Goal: Check status: Check status

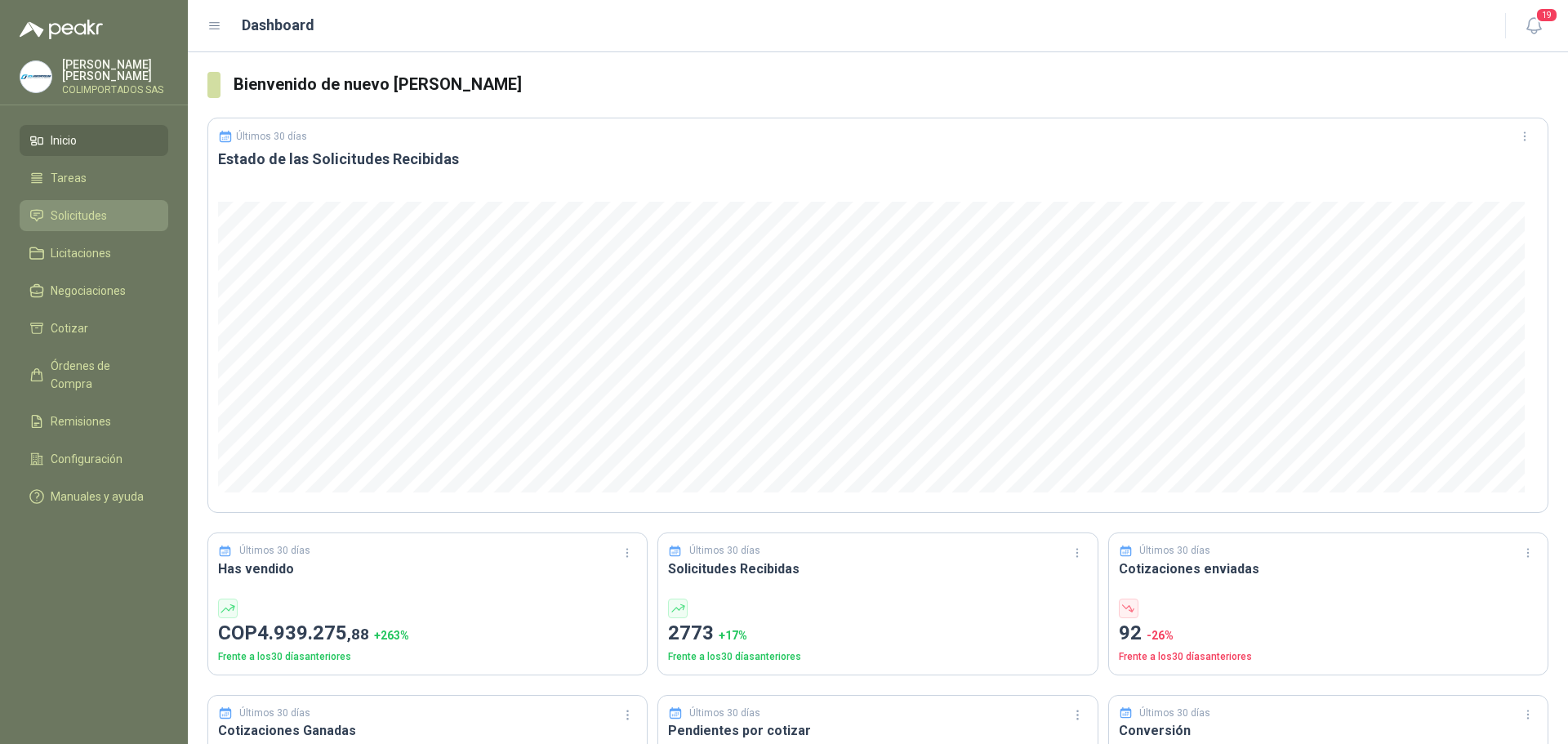
click at [100, 204] on link "Solicitudes" at bounding box center [94, 216] width 149 height 31
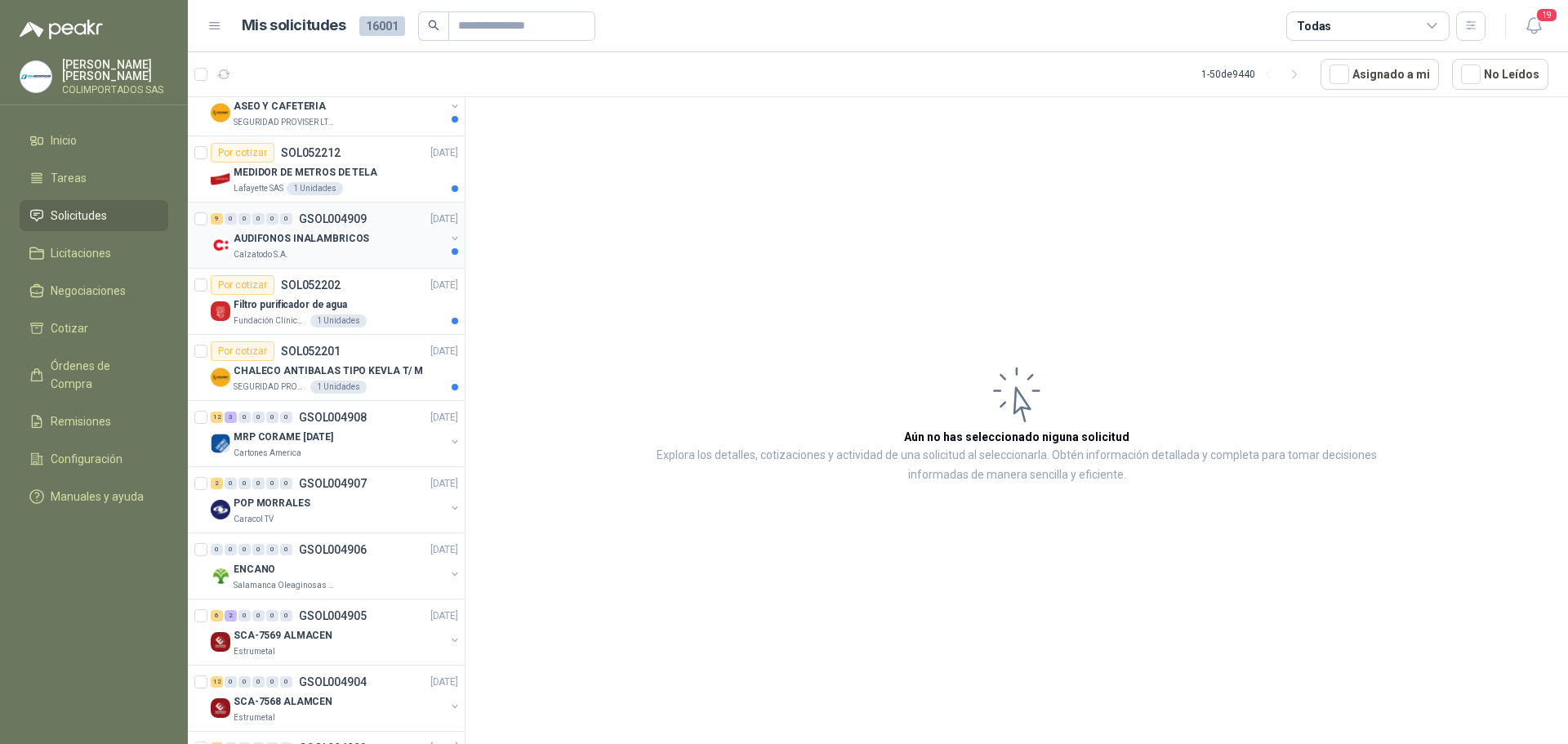
scroll to position [163, 0]
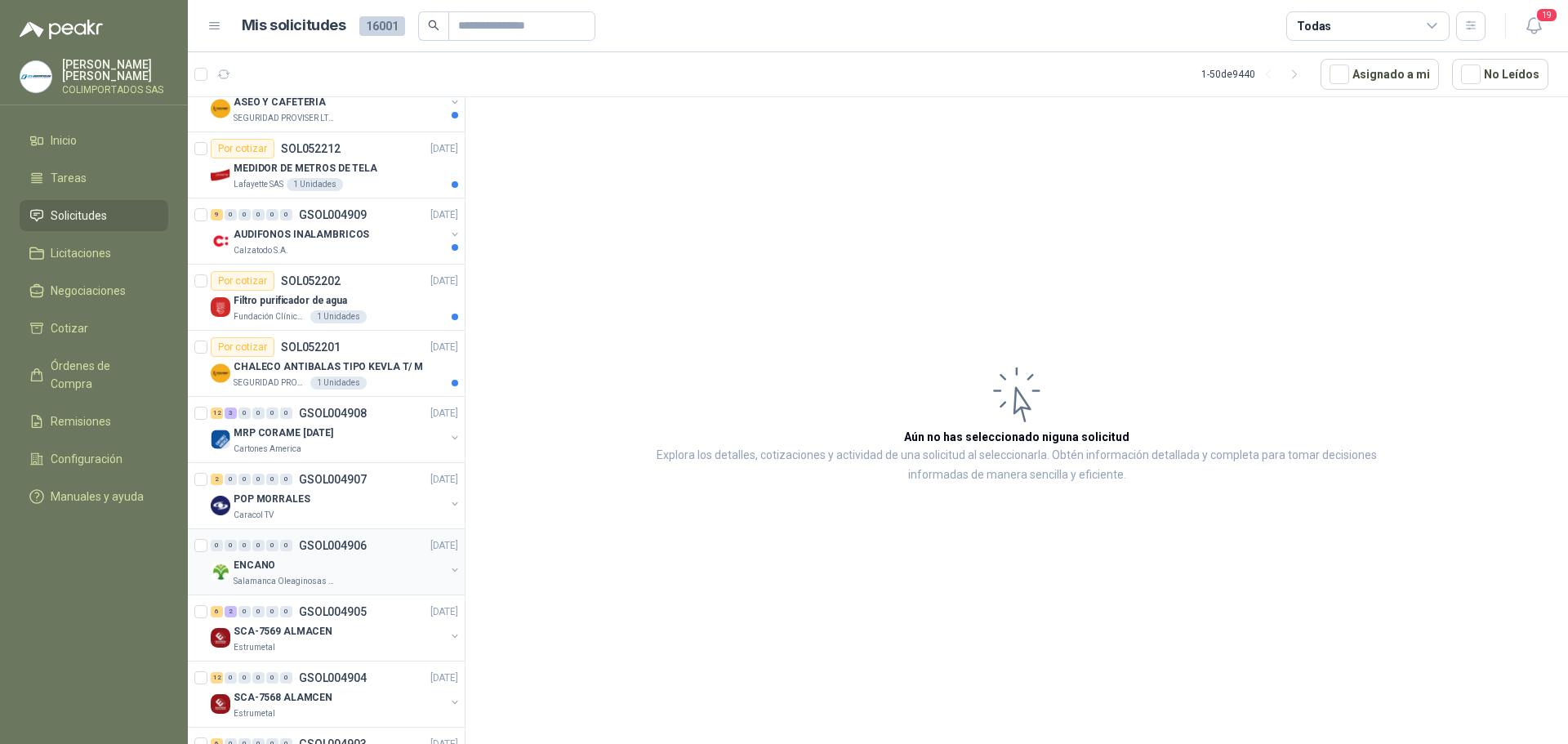
click at [347, 578] on div "Salamanca Oleaginosas SAS" at bounding box center [339, 581] width 211 height 13
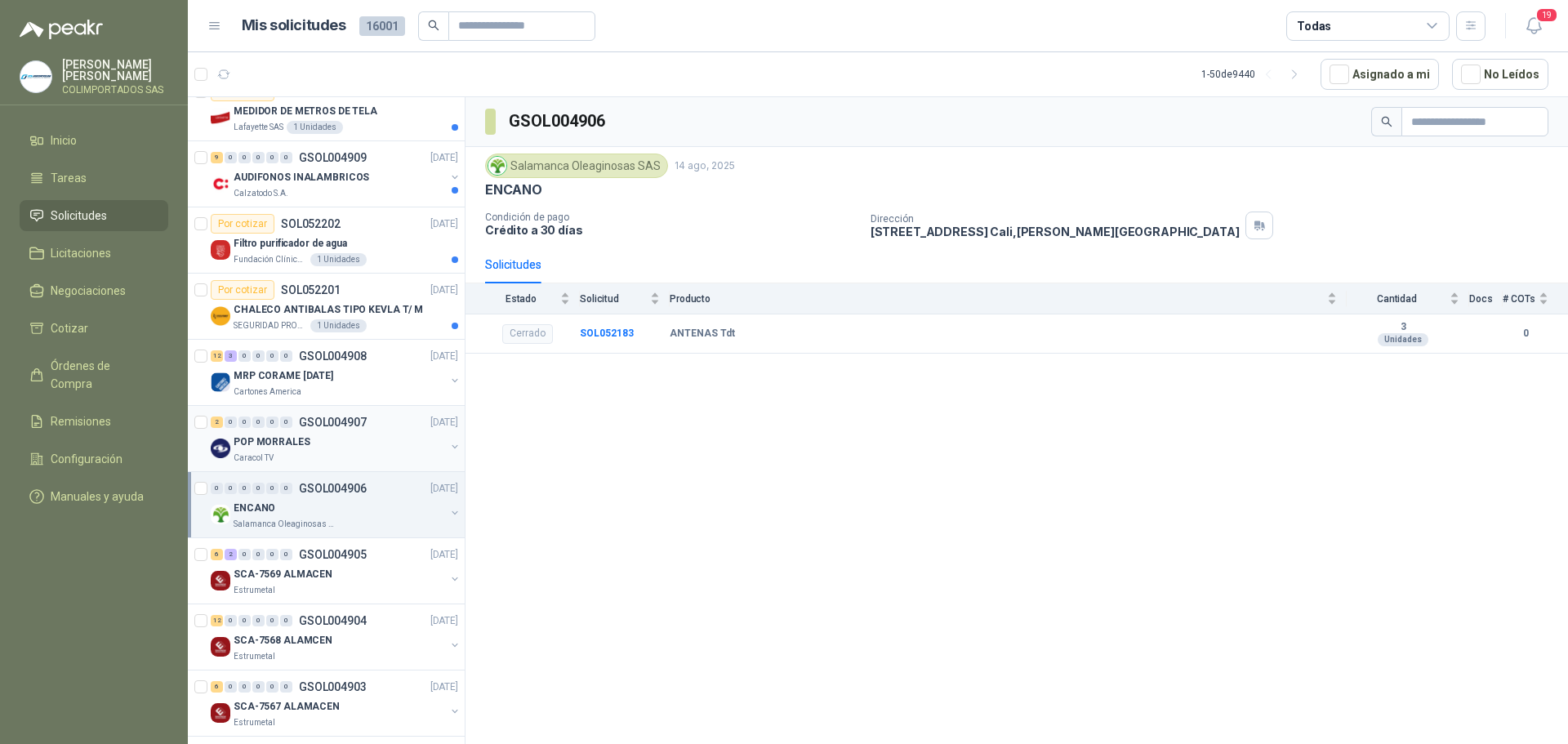
scroll to position [245, 0]
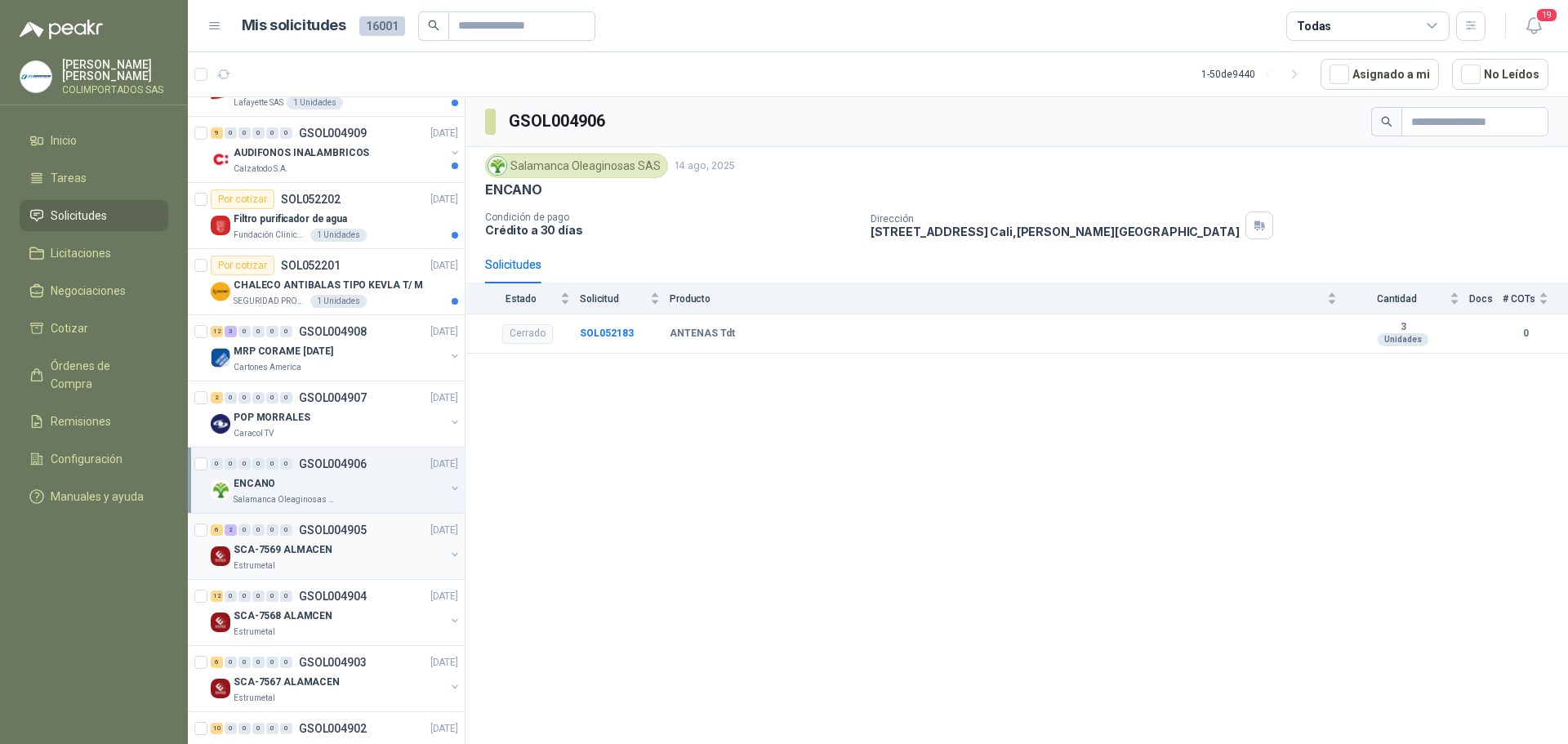
click at [364, 545] on div "SCA-7569 ALMACEN" at bounding box center [339, 550] width 211 height 20
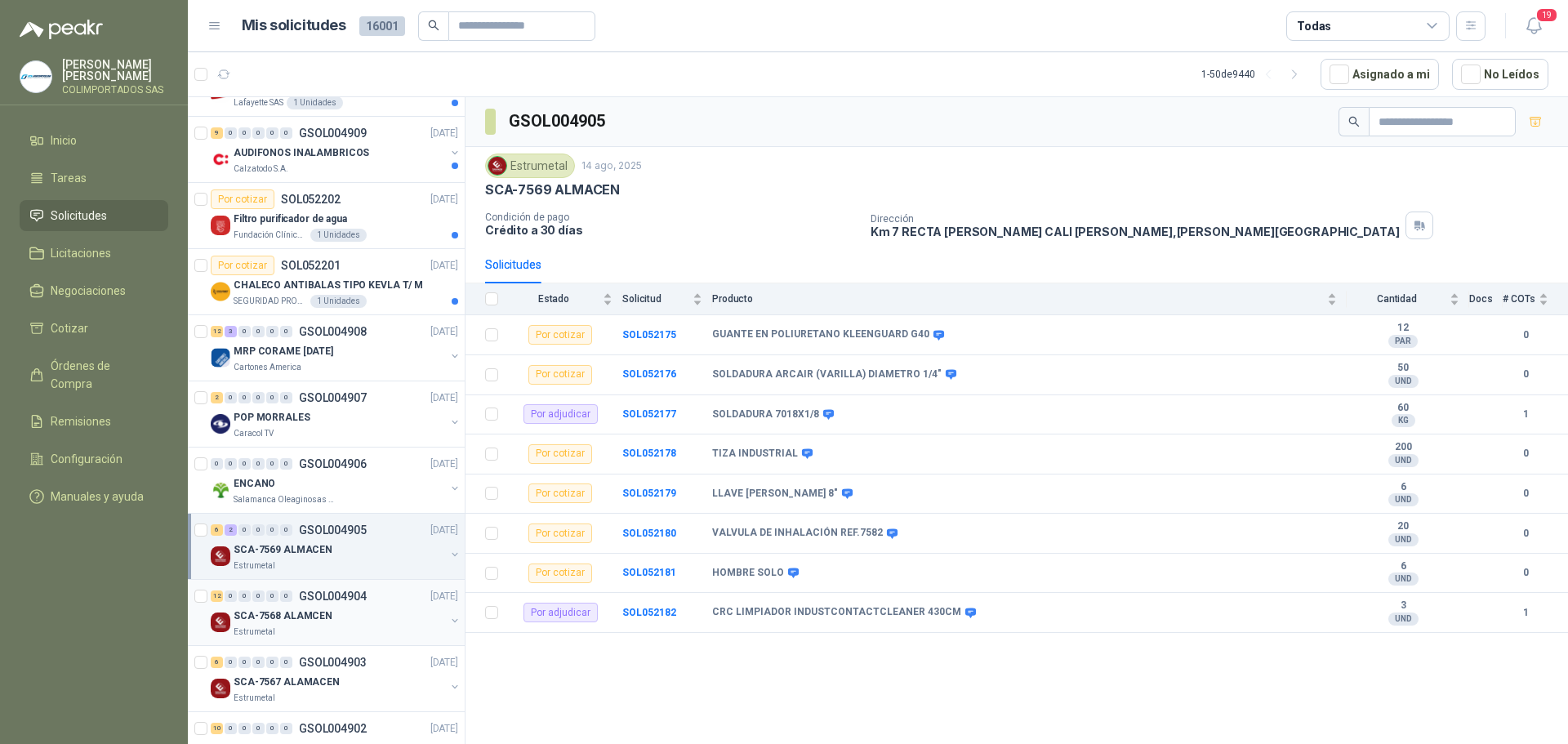
click at [332, 603] on div "12 0 0 0 0 0 GSOL004904 [DATE]" at bounding box center [336, 596] width 250 height 20
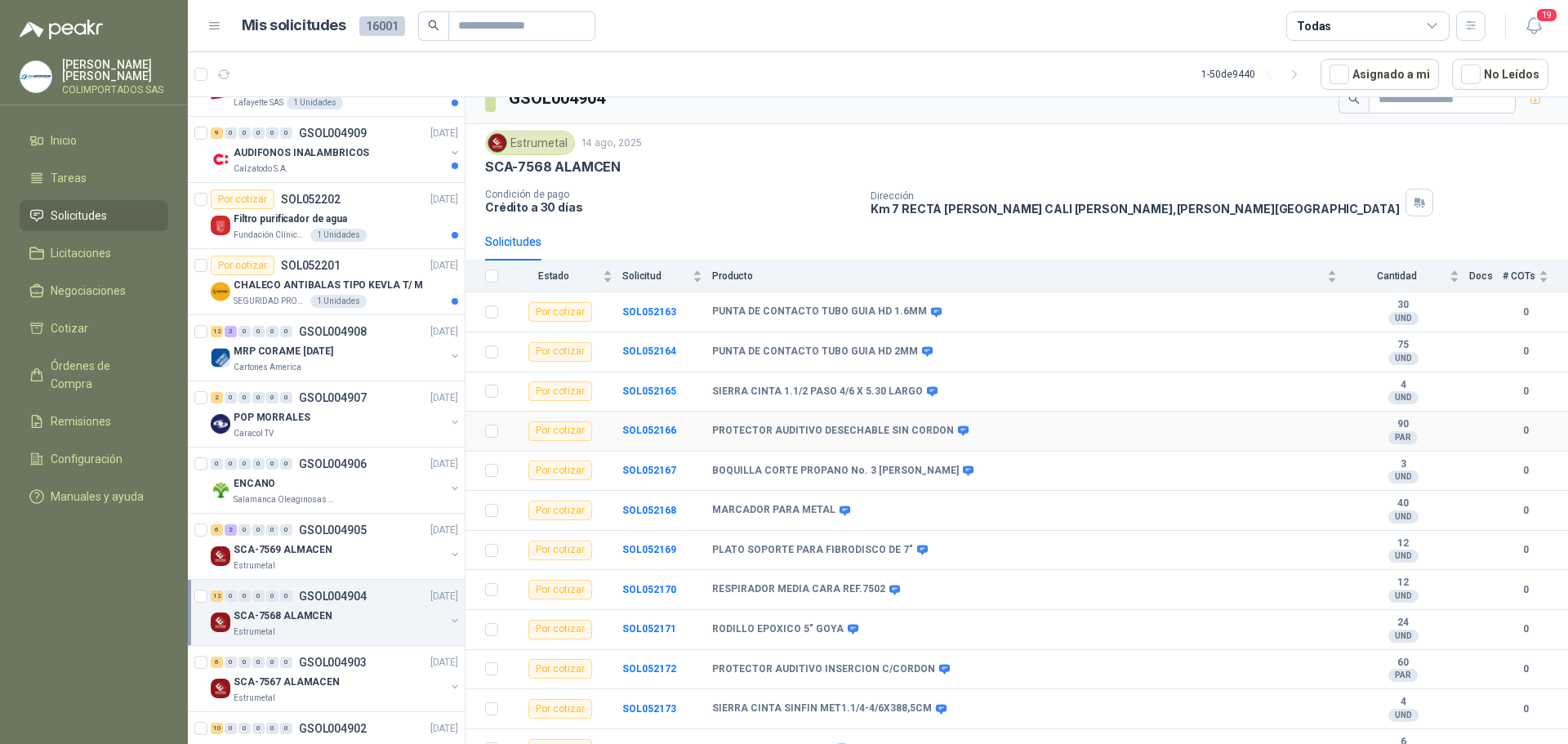
scroll to position [42, 0]
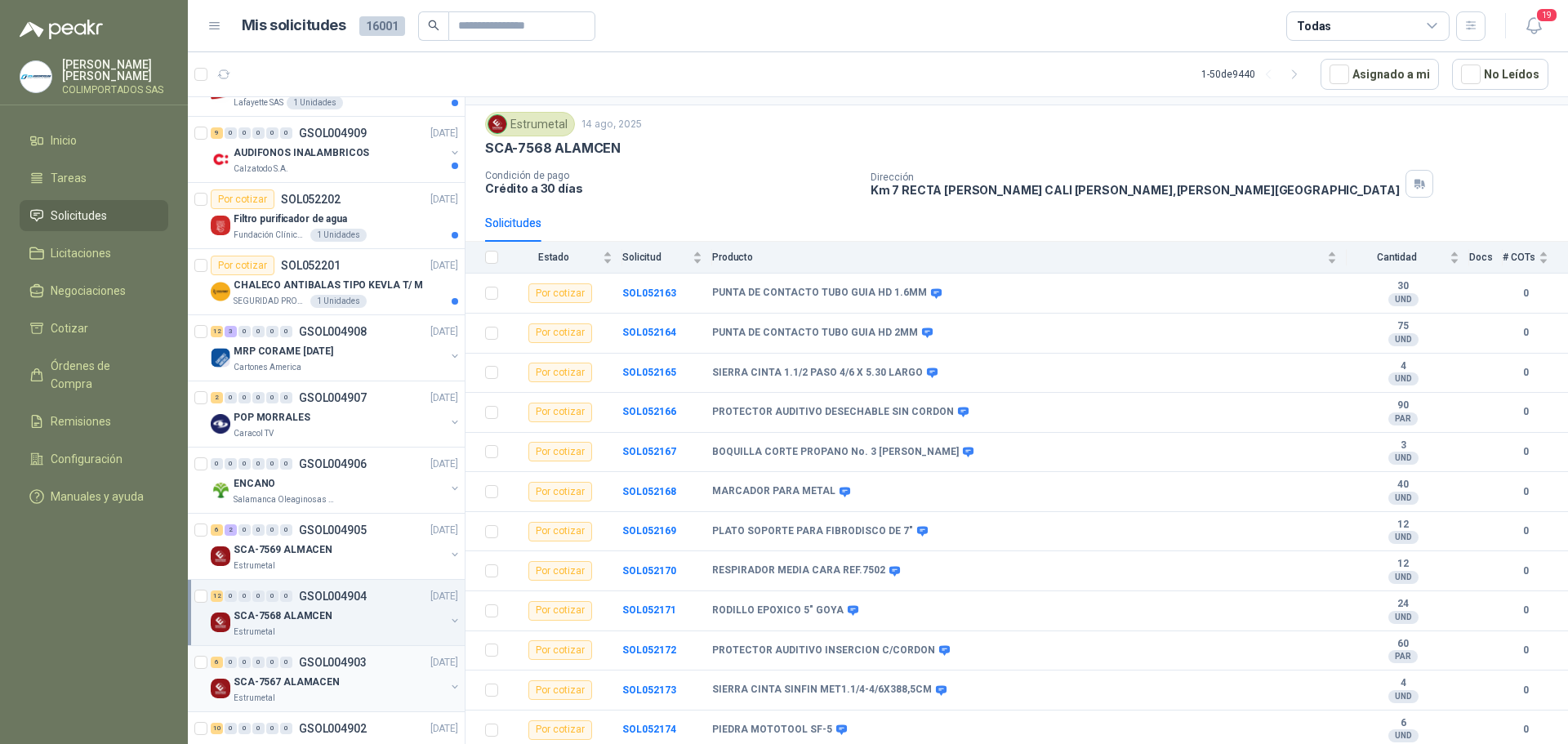
click at [351, 687] on div "SCA-7567 ALAMACEN" at bounding box center [339, 682] width 211 height 20
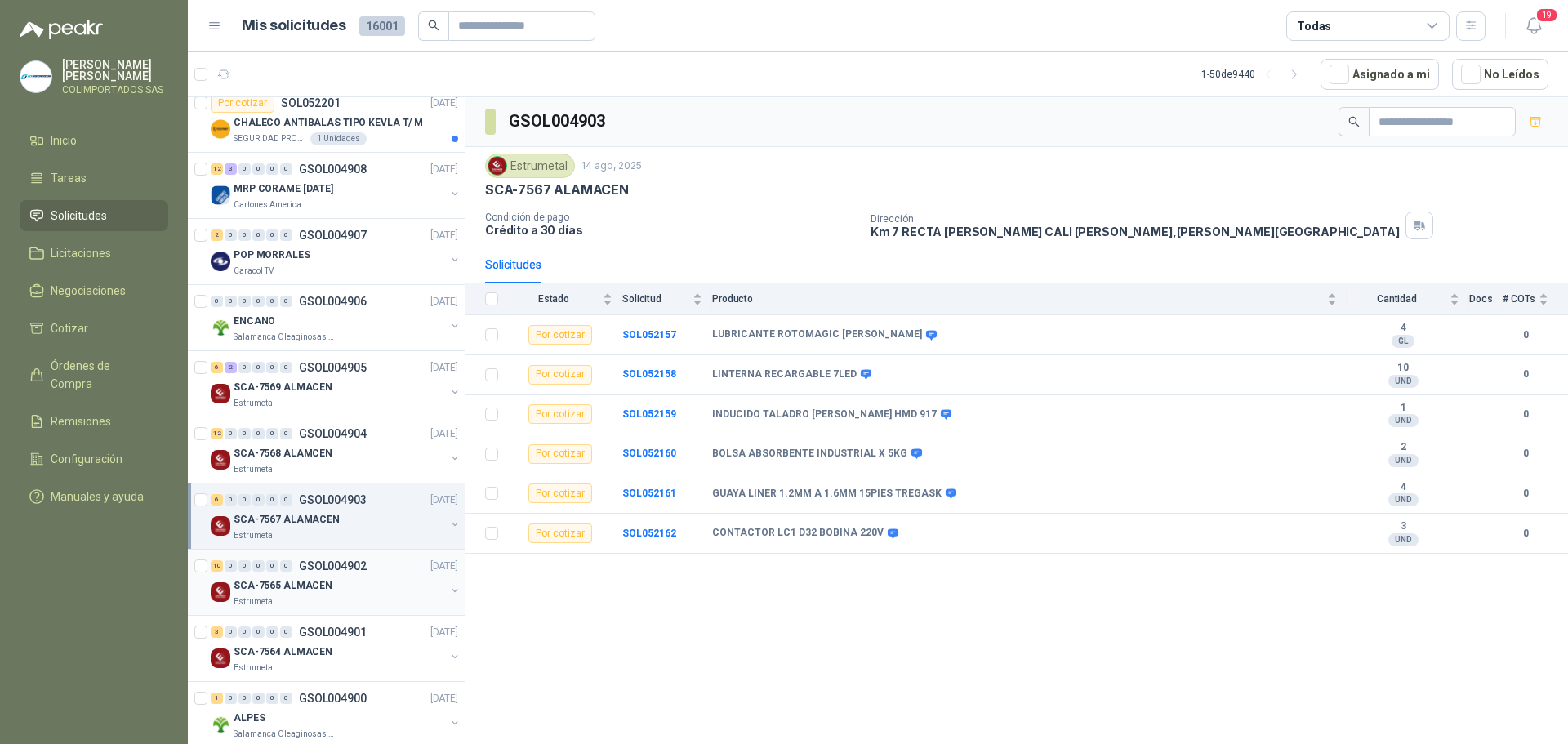
scroll to position [408, 0]
click at [314, 584] on p "SCA-7565 ALMACEN" at bounding box center [282, 585] width 99 height 15
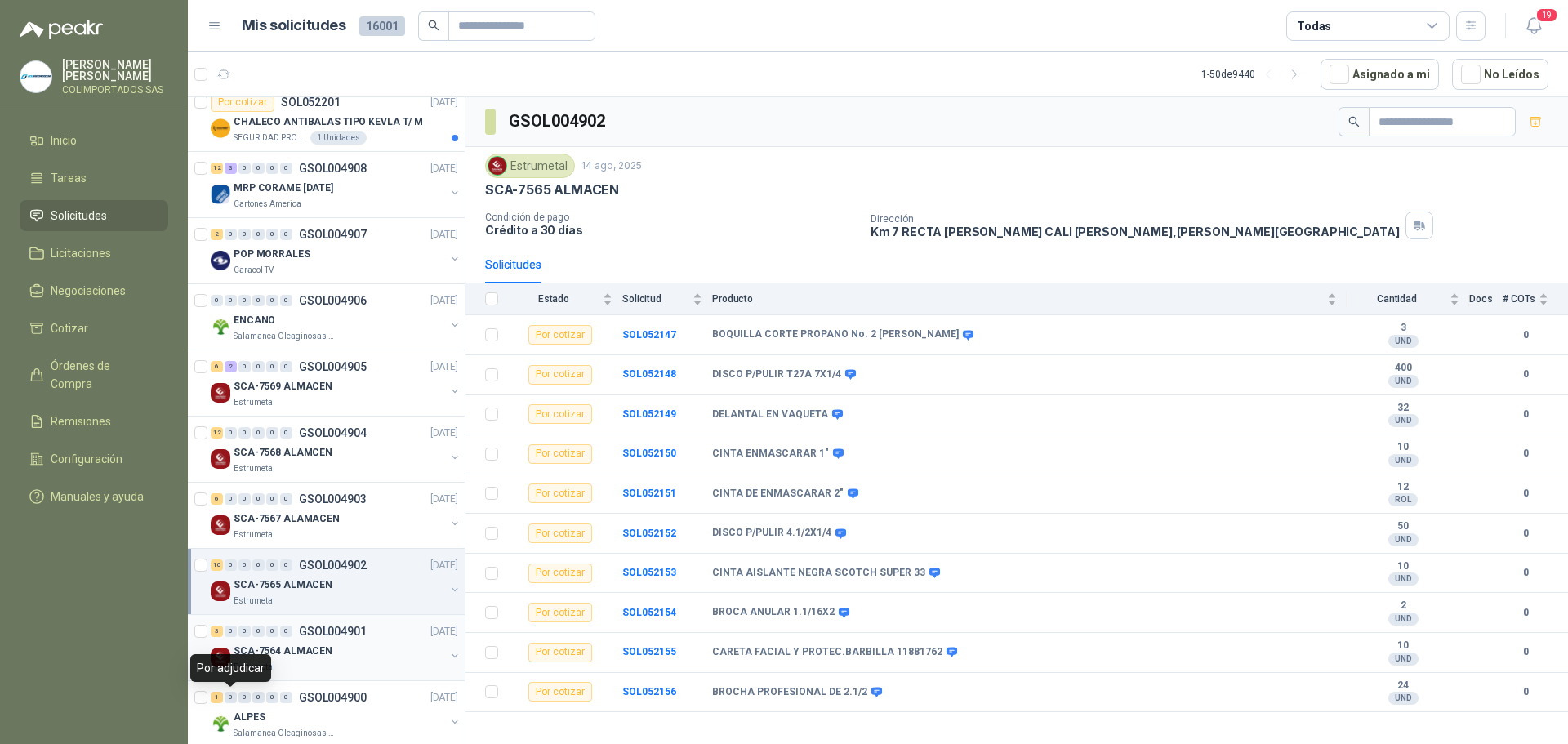
click at [284, 656] on p "SCA-7564 ALMACEN" at bounding box center [282, 650] width 99 height 15
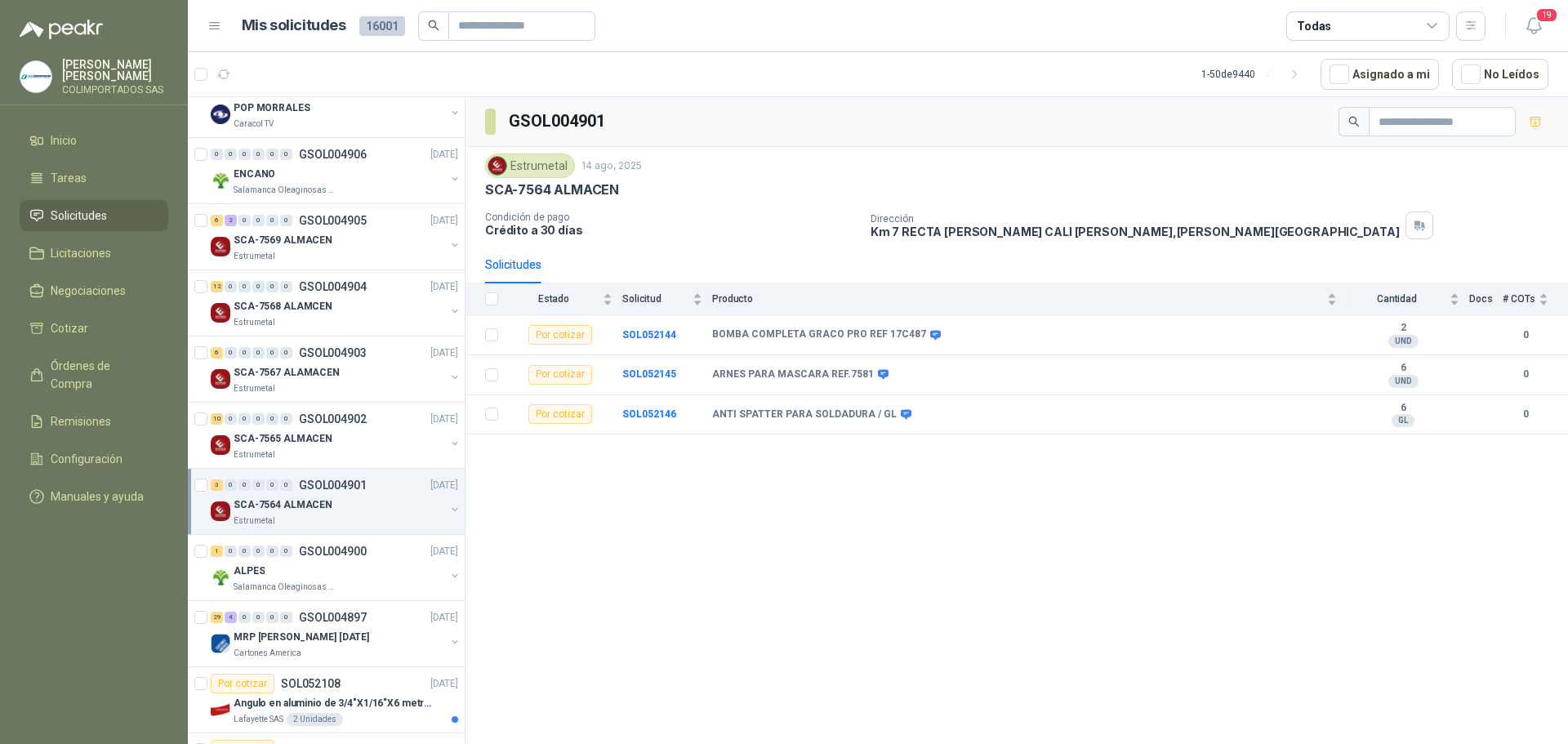
scroll to position [572, 0]
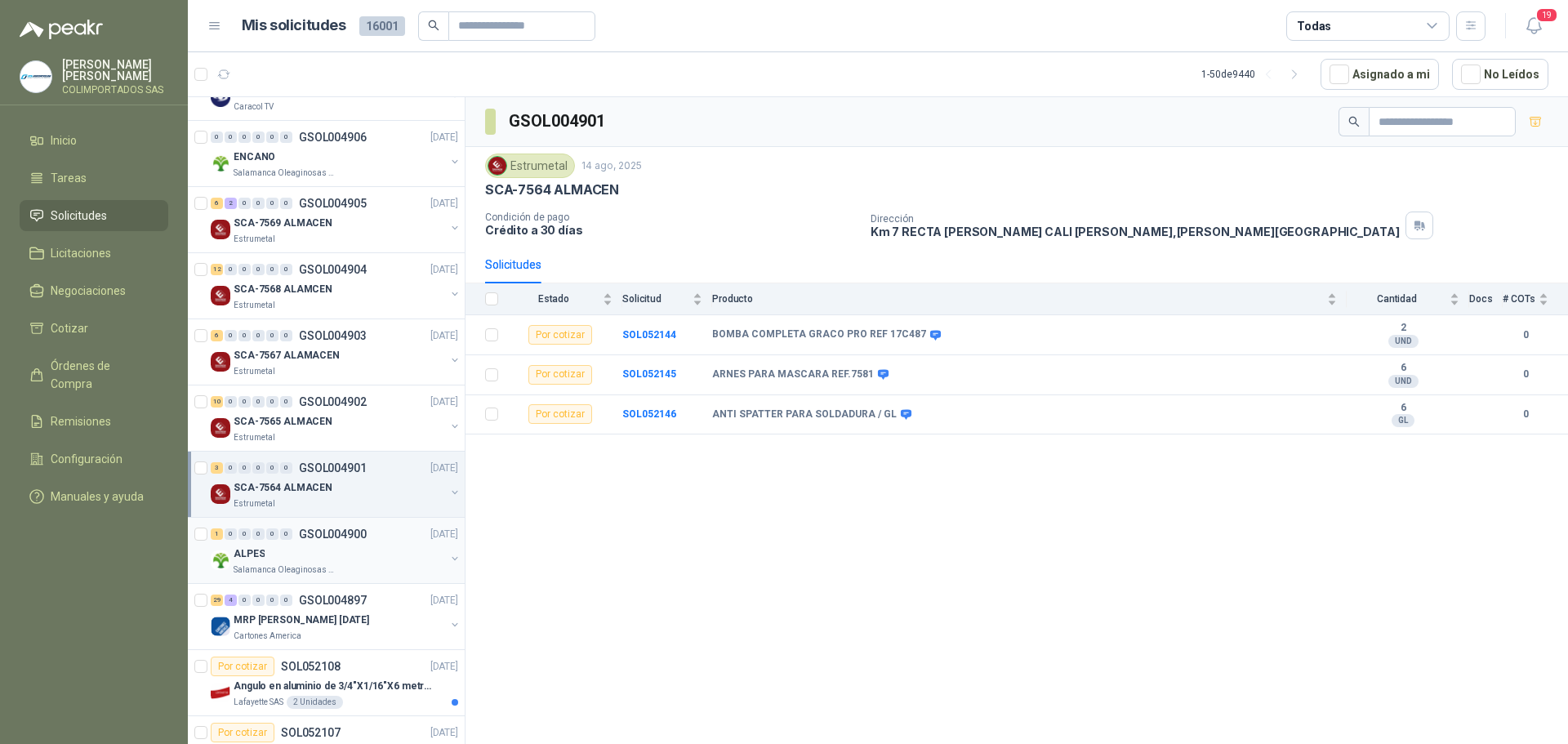
click at [318, 554] on div "ALPES" at bounding box center [339, 554] width 211 height 20
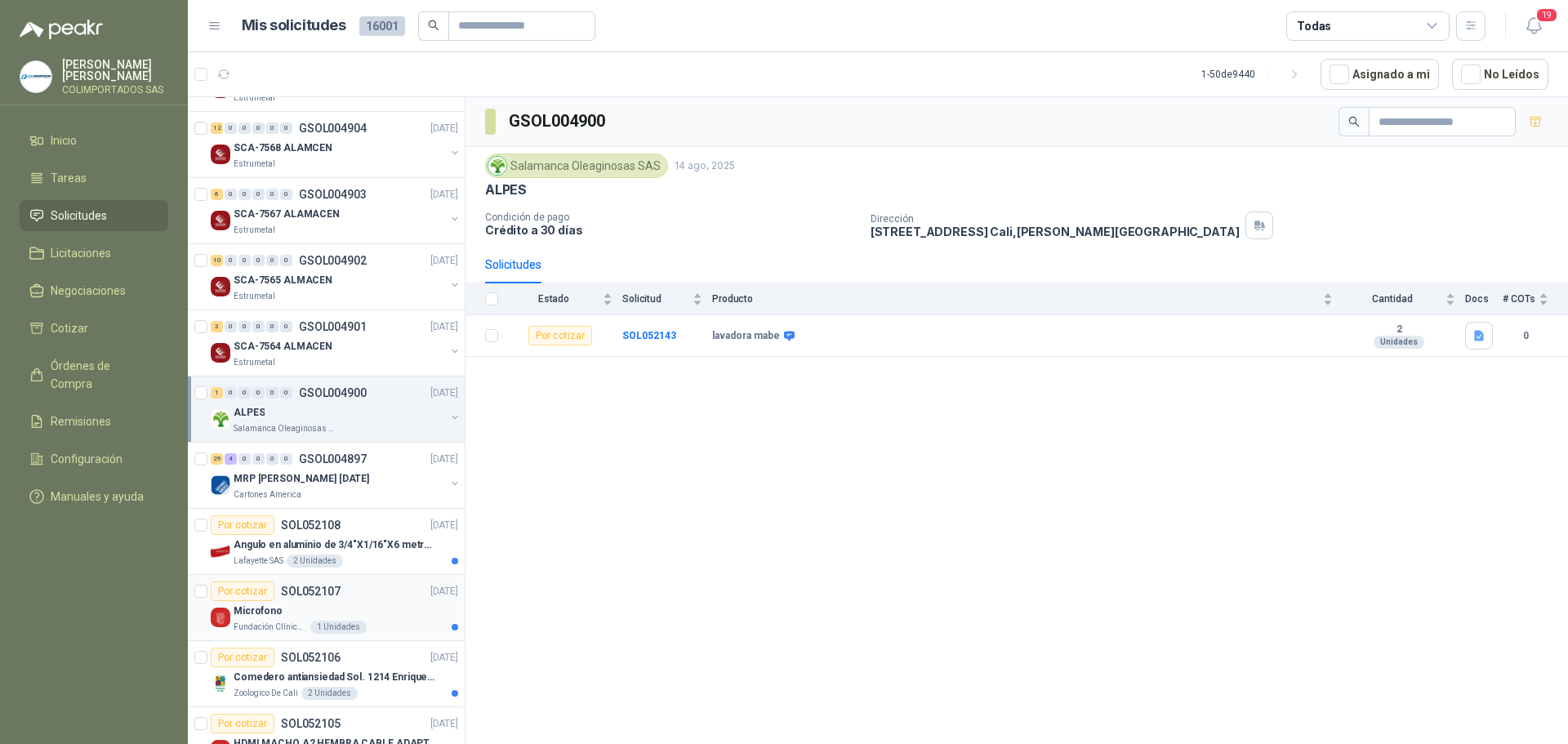
scroll to position [735, 0]
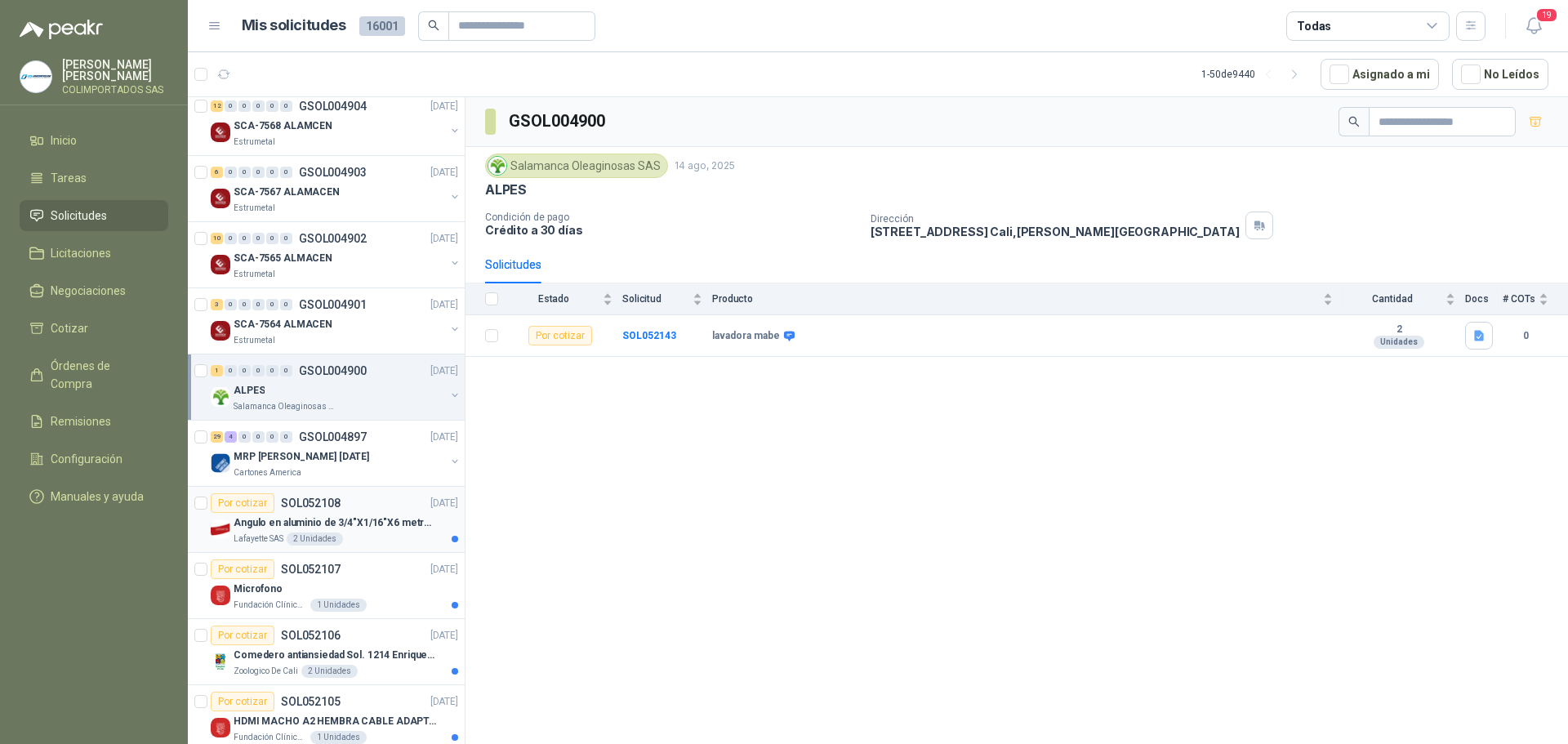
click at [369, 522] on p "Angulo en aluminio de 3/4"X1/16"X6 metros color Anolok" at bounding box center [335, 522] width 203 height 15
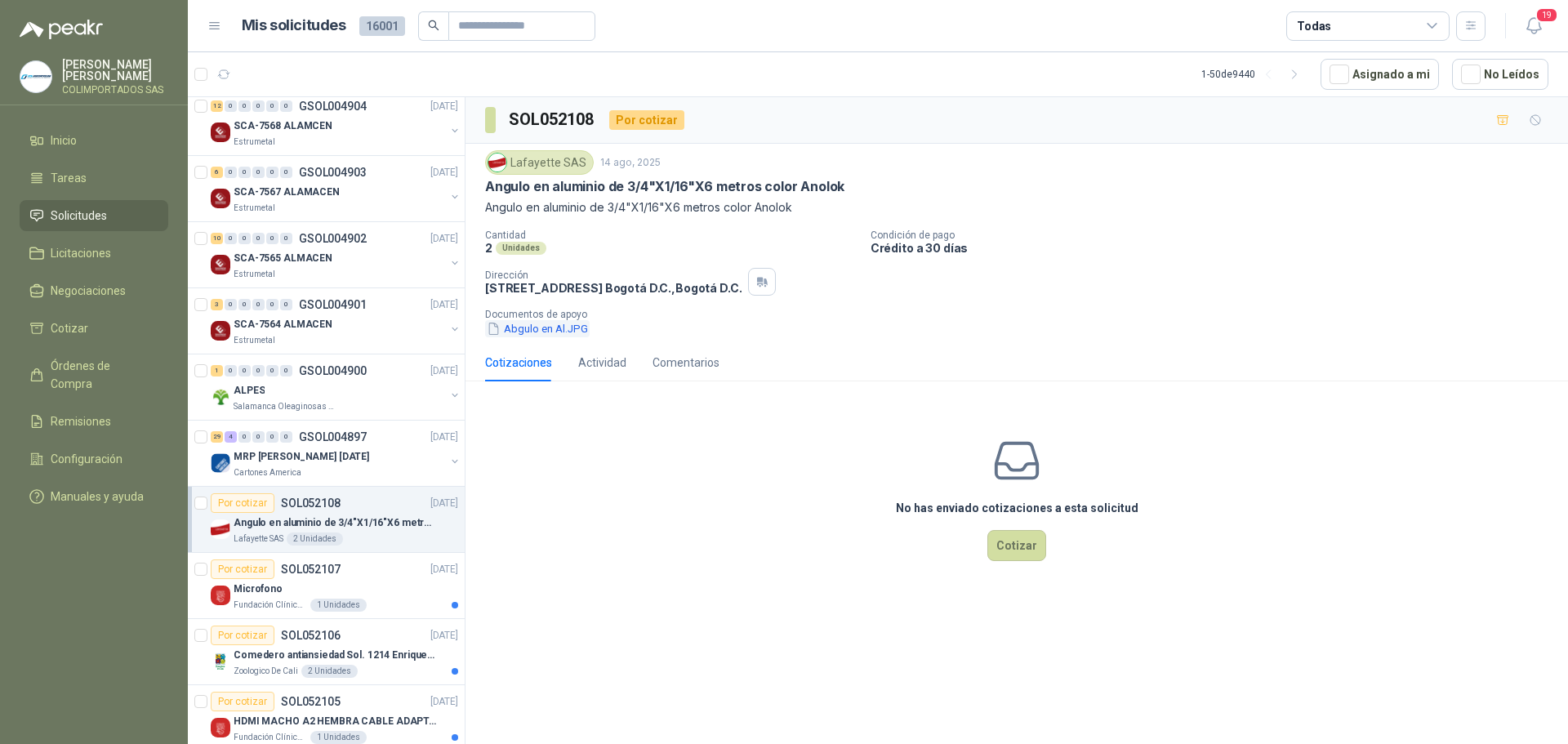
click at [547, 329] on button "Abgulo en Al.JPG" at bounding box center [537, 328] width 104 height 17
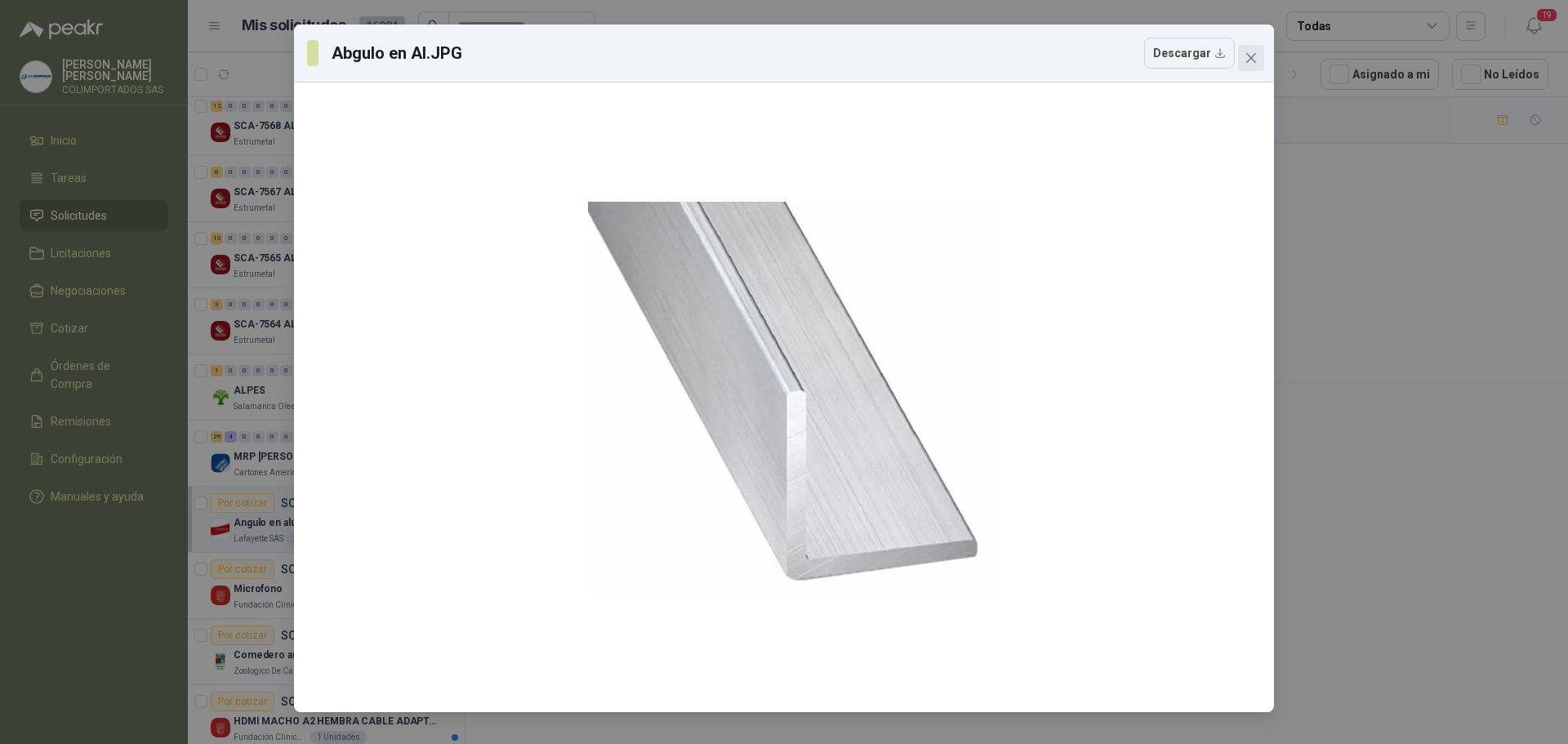
click at [1250, 64] on icon "close" at bounding box center [1251, 58] width 13 height 13
